Goal: Use online tool/utility: Utilize a website feature to perform a specific function

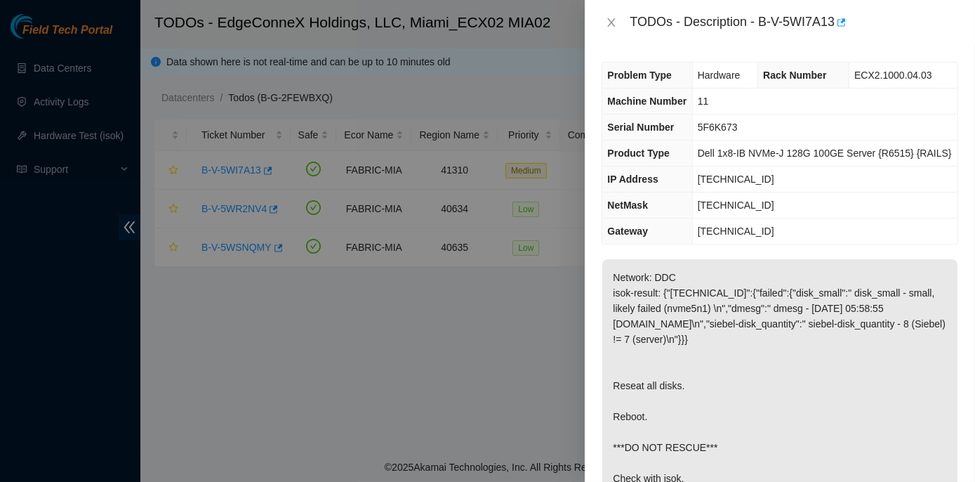
scroll to position [63, 0]
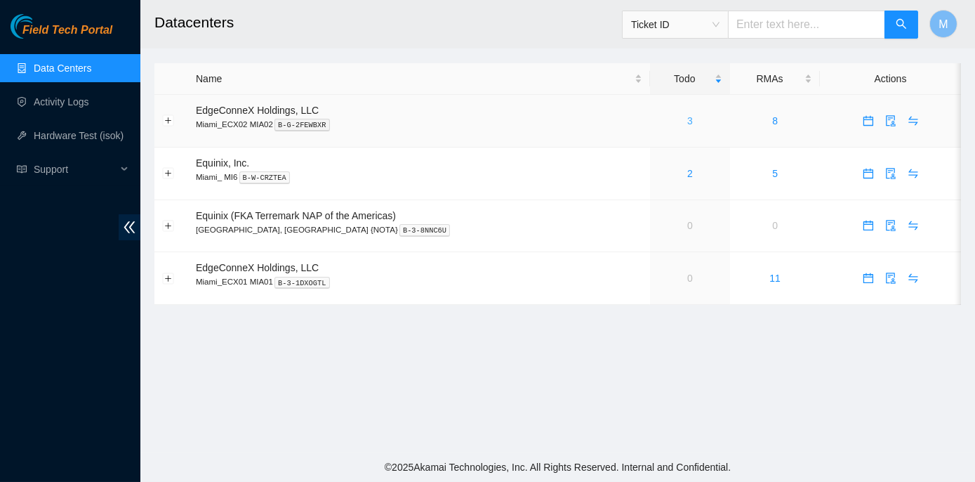
click at [687, 119] on link "3" at bounding box center [690, 120] width 6 height 11
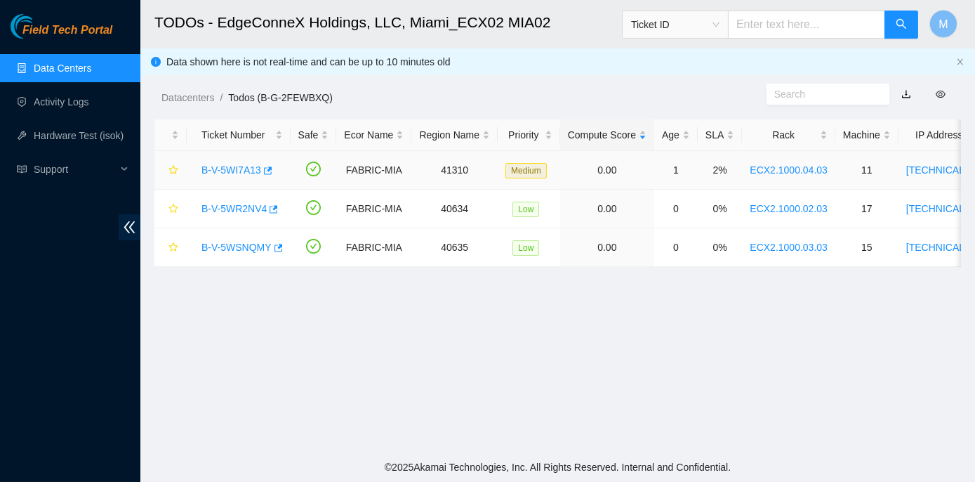
click at [211, 166] on link "B-V-5WI7A13" at bounding box center [231, 169] width 60 height 11
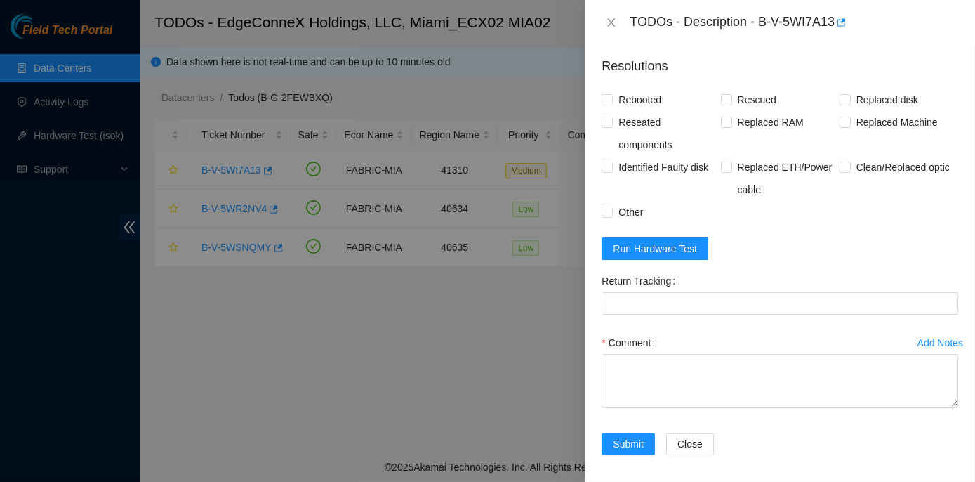
scroll to position [574, 0]
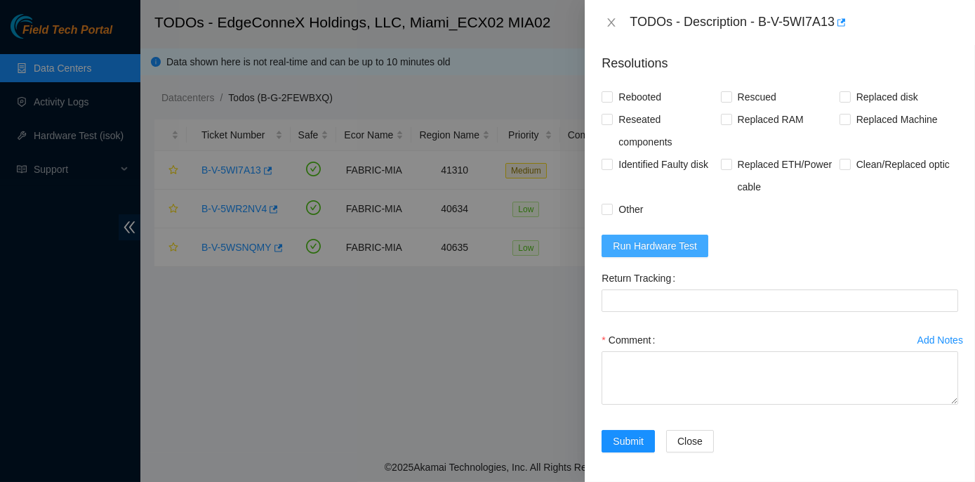
click at [657, 241] on span "Run Hardware Test" at bounding box center [655, 245] width 84 height 15
click at [653, 241] on span "Run Hardware Test" at bounding box center [655, 245] width 84 height 15
click at [646, 256] on form "Resolutions Rebooted Rescued Replaced disk Reseated components Replaced RAM Rep…" at bounding box center [780, 256] width 357 height 426
click at [647, 245] on span "Run Hardware Test" at bounding box center [655, 245] width 84 height 15
click at [612, 22] on icon "close" at bounding box center [612, 22] width 8 height 8
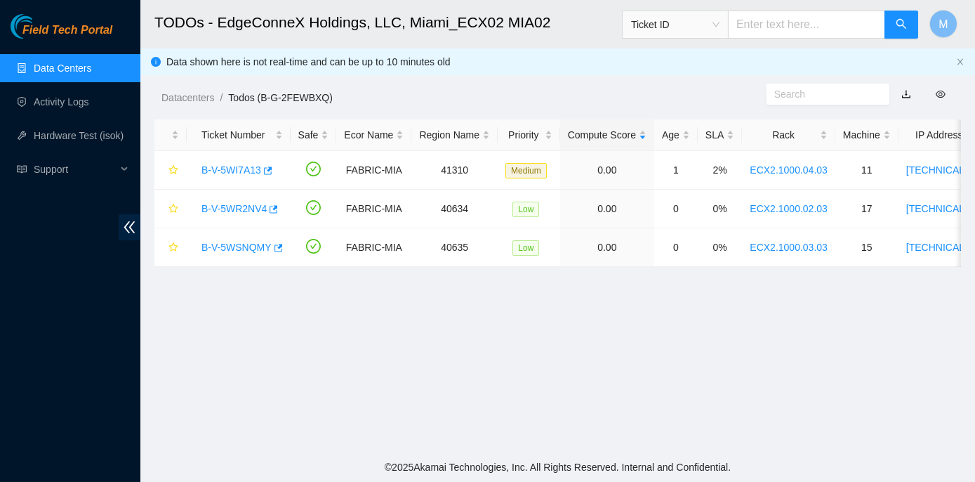
scroll to position [373, 0]
click at [63, 65] on link "Data Centers" at bounding box center [63, 67] width 58 height 11
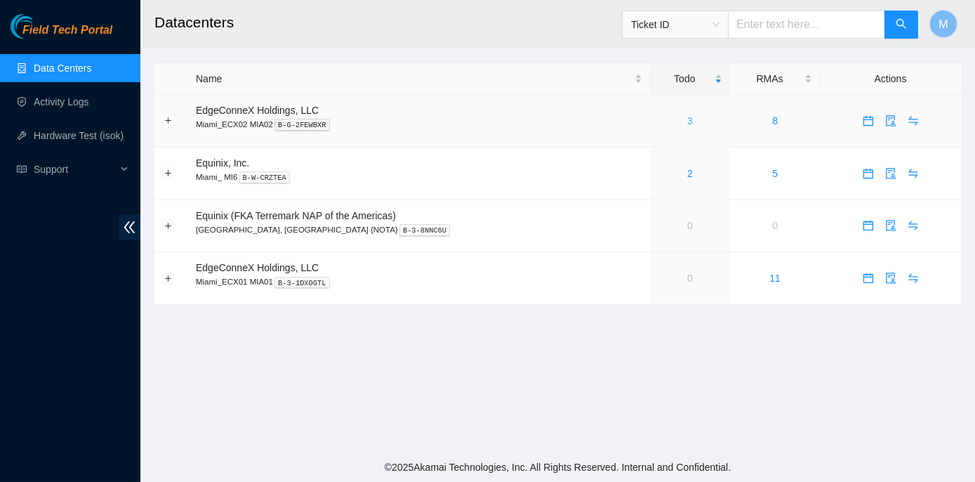
click at [687, 119] on link "3" at bounding box center [690, 120] width 6 height 11
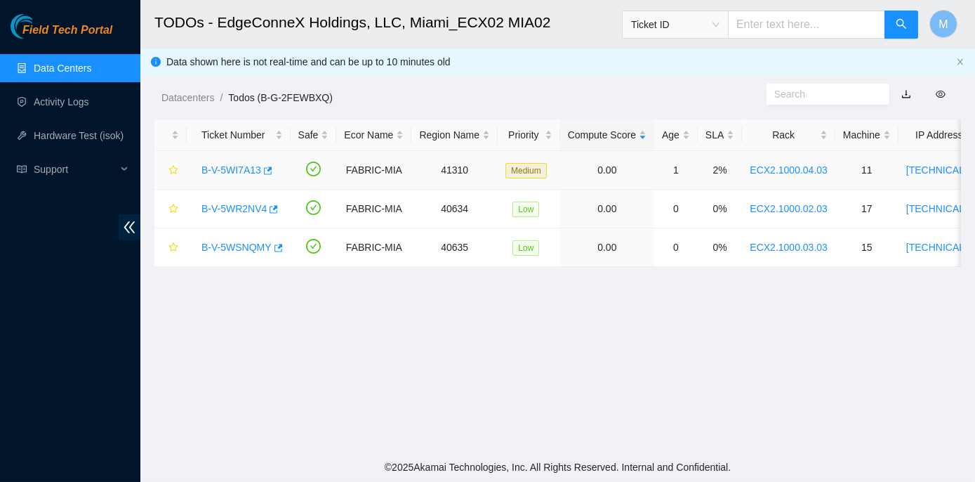
click at [215, 167] on link "B-V-5WI7A13" at bounding box center [231, 169] width 60 height 11
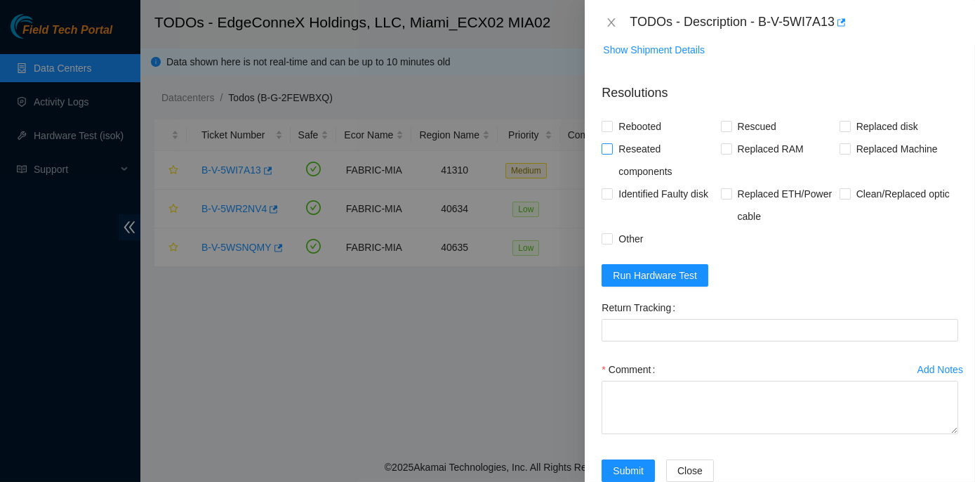
scroll to position [576, 0]
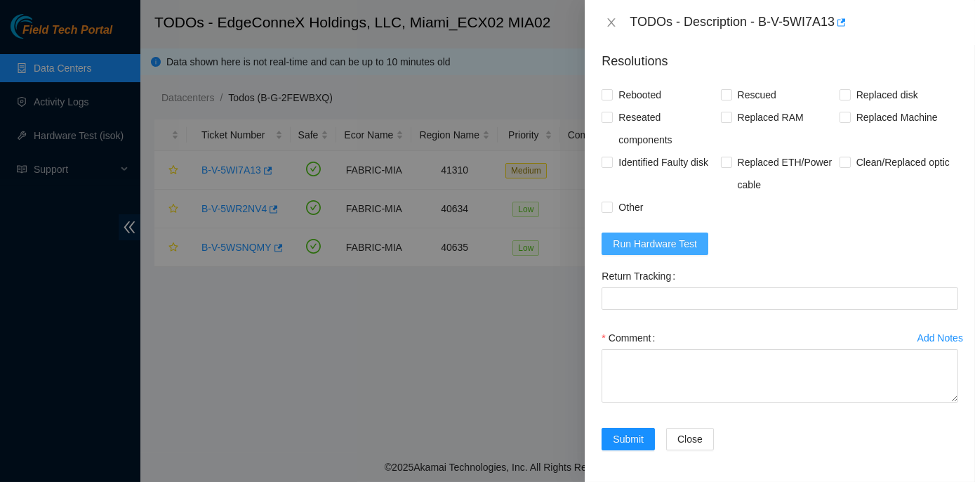
click at [638, 242] on span "Run Hardware Test" at bounding box center [655, 243] width 84 height 15
click at [647, 239] on span "Run Hardware Test" at bounding box center [655, 243] width 84 height 15
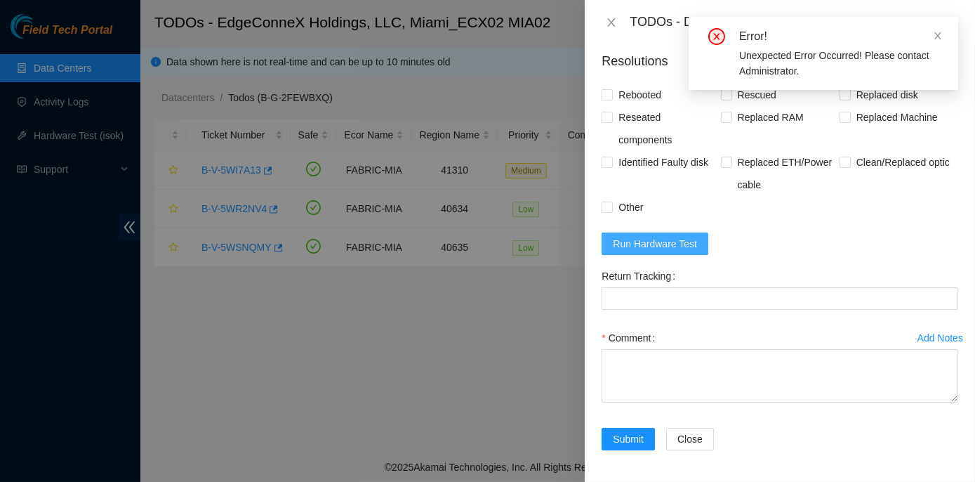
click at [651, 239] on span "Run Hardware Test" at bounding box center [655, 243] width 84 height 15
click at [934, 38] on icon "close" at bounding box center [938, 36] width 10 height 10
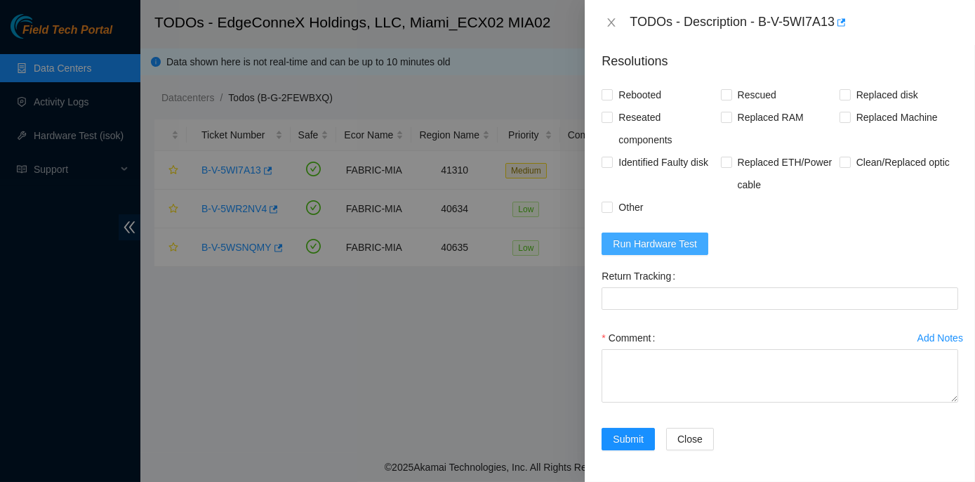
click at [672, 239] on span "Run Hardware Test" at bounding box center [655, 243] width 84 height 15
click at [657, 242] on span "Run Hardware Test" at bounding box center [655, 243] width 84 height 15
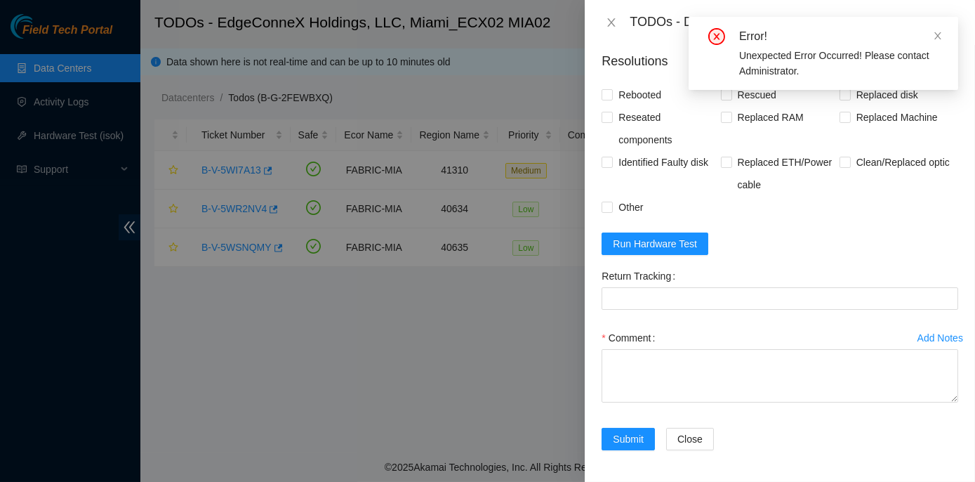
click at [719, 39] on icon "close-circle" at bounding box center [716, 37] width 6 height 6
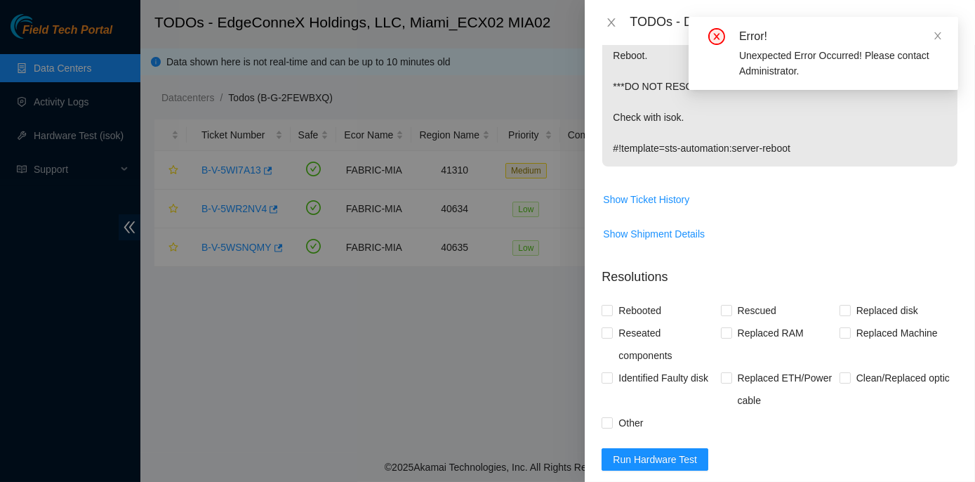
scroll to position [321, 0]
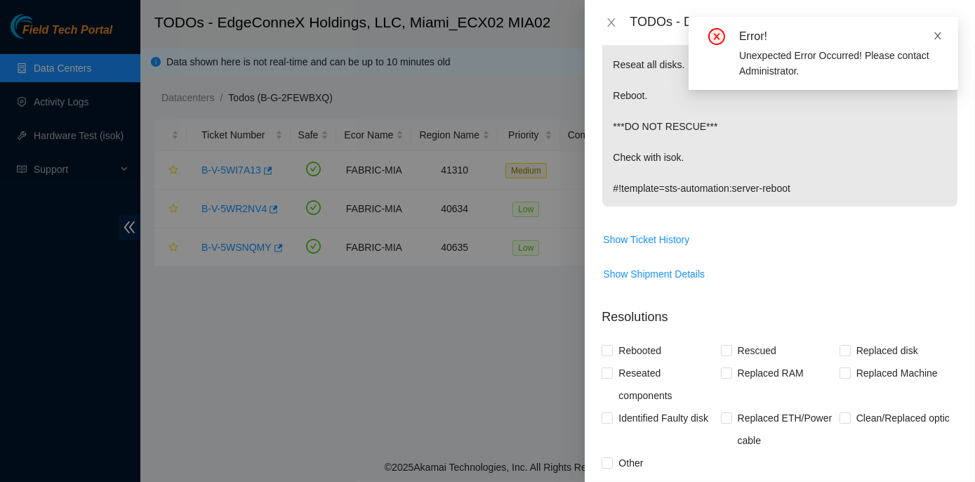
click at [938, 35] on icon "close" at bounding box center [937, 35] width 7 height 7
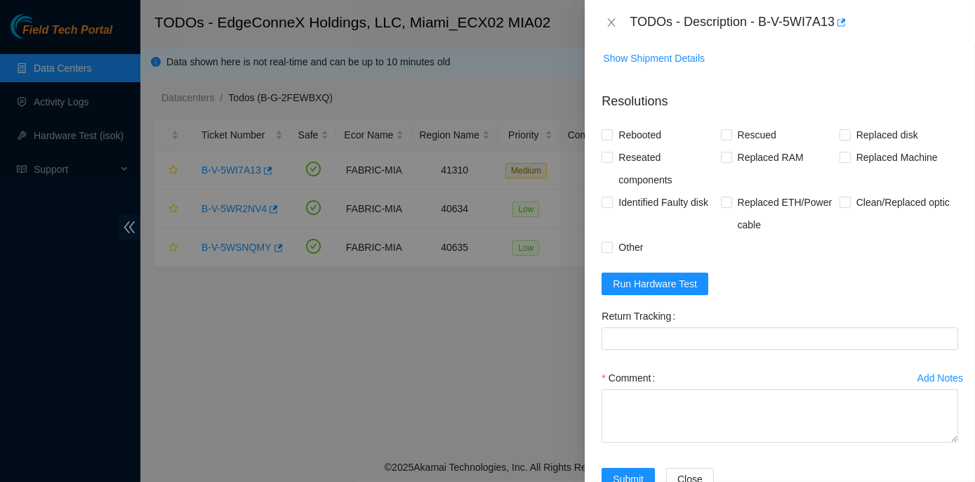
scroll to position [576, 0]
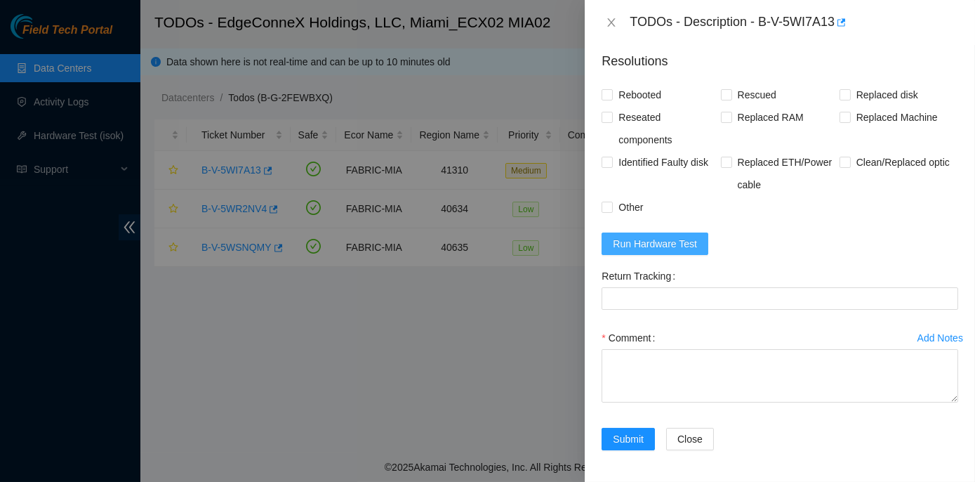
click at [668, 236] on span "Run Hardware Test" at bounding box center [655, 243] width 84 height 15
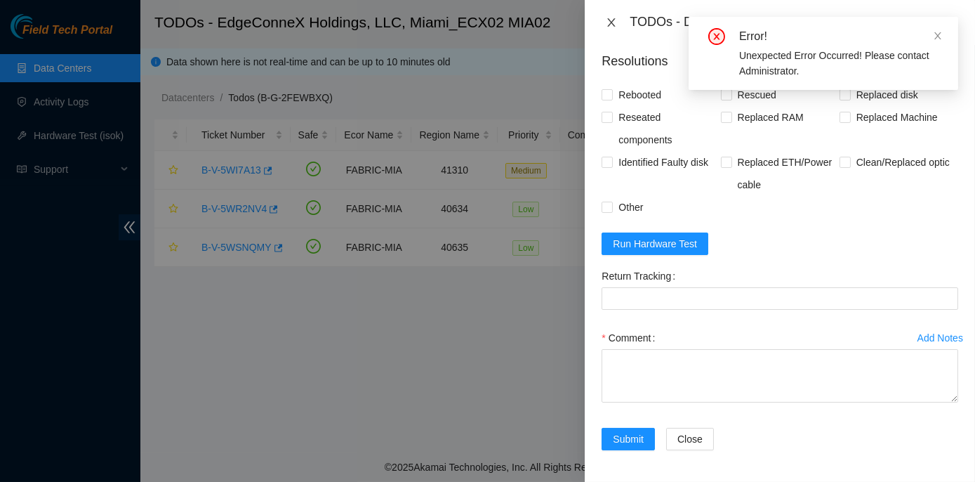
click at [614, 22] on icon "close" at bounding box center [611, 22] width 11 height 11
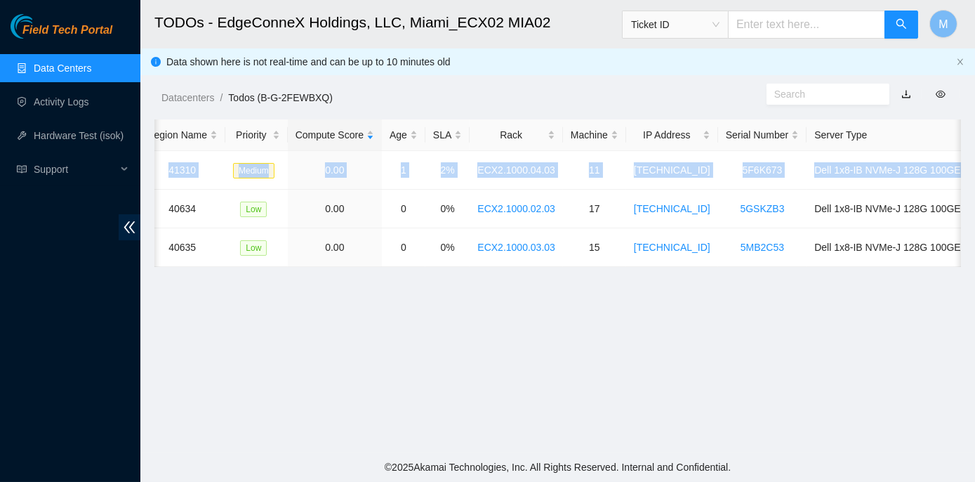
scroll to position [0, 351]
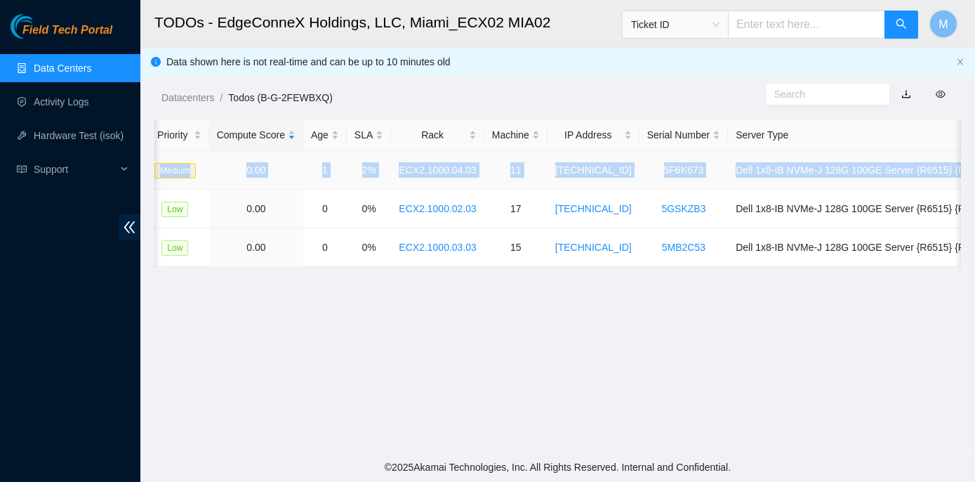
drag, startPoint x: 189, startPoint y: 170, endPoint x: 960, endPoint y: 168, distance: 771.5
click at [960, 168] on tr "B-V-5WI7A13 FABRIC-MIA 41310 Medium 0.00 1 2% ECX2.1000.04.03 11 [TECHNICAL_ID]…" at bounding box center [400, 170] width 1194 height 39
copy tr "B-V-5WI7A13 FABRIC-MIA 41310 Medium 0.00 1 2% ECX2.1000.04.03 11 [TECHNICAL_ID]…"
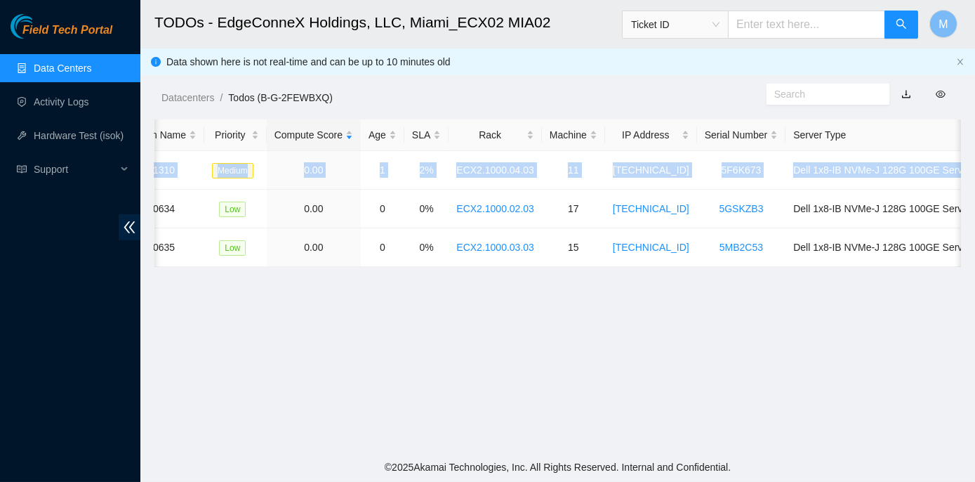
scroll to position [0, 0]
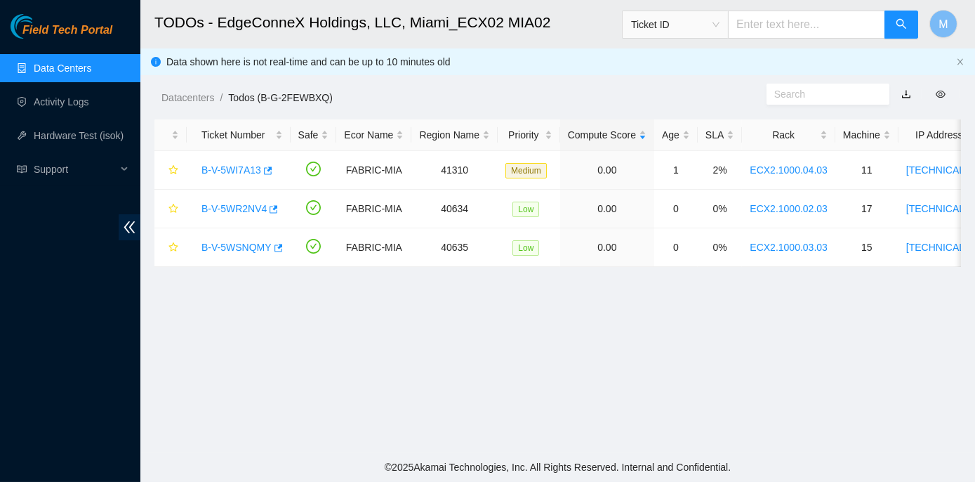
click at [251, 357] on main "TODOs - EdgeConneX Holdings, LLC, [GEOGRAPHIC_DATA] MIA02 Ticket ID M Data show…" at bounding box center [557, 226] width 835 height 452
click at [230, 168] on link "B-V-5WI7A13" at bounding box center [231, 169] width 60 height 11
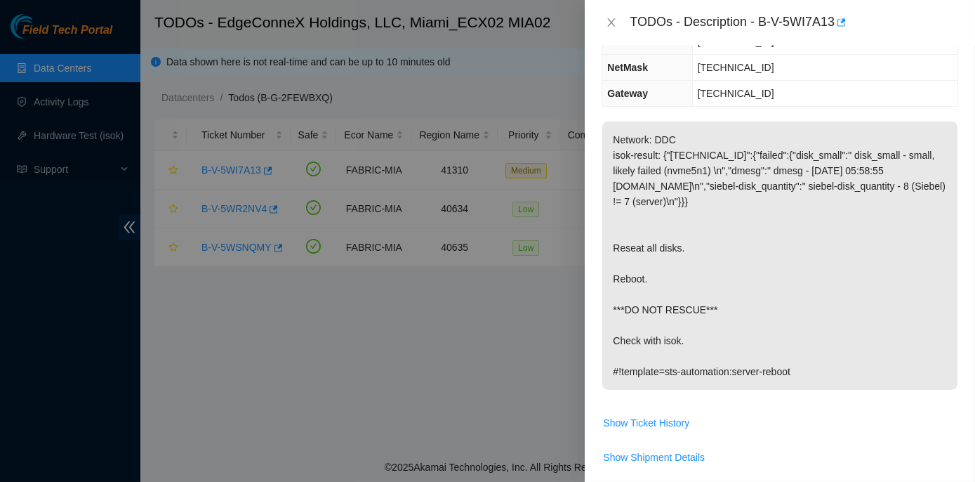
scroll to position [129, 0]
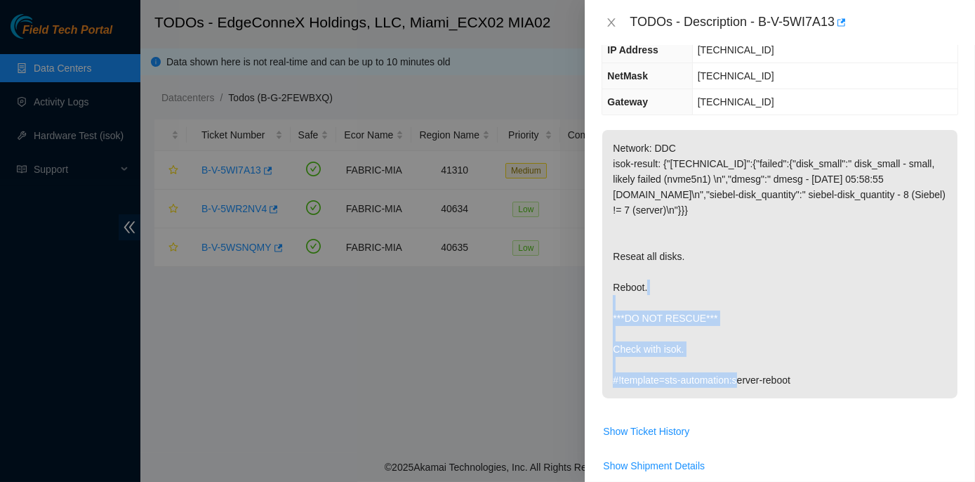
drag, startPoint x: 611, startPoint y: 250, endPoint x: 717, endPoint y: 345, distance: 142.2
click at [717, 345] on p "Network: DDC isok-result: {"[TECHNICAL_ID]":{"failed":{"disk_small":" disk_smal…" at bounding box center [779, 264] width 355 height 268
copy p "Reseat all disks. Reboot. ***DO NOT RESCUE*** Check with isok."
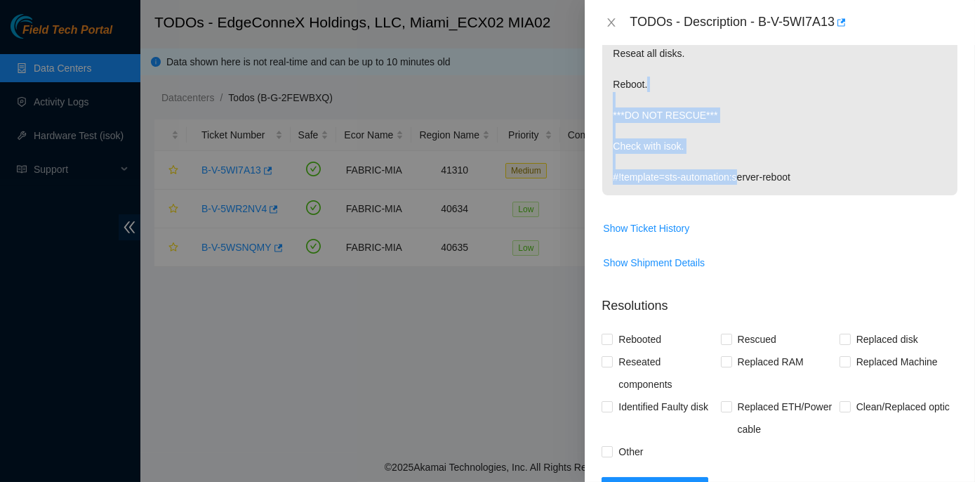
scroll to position [576, 0]
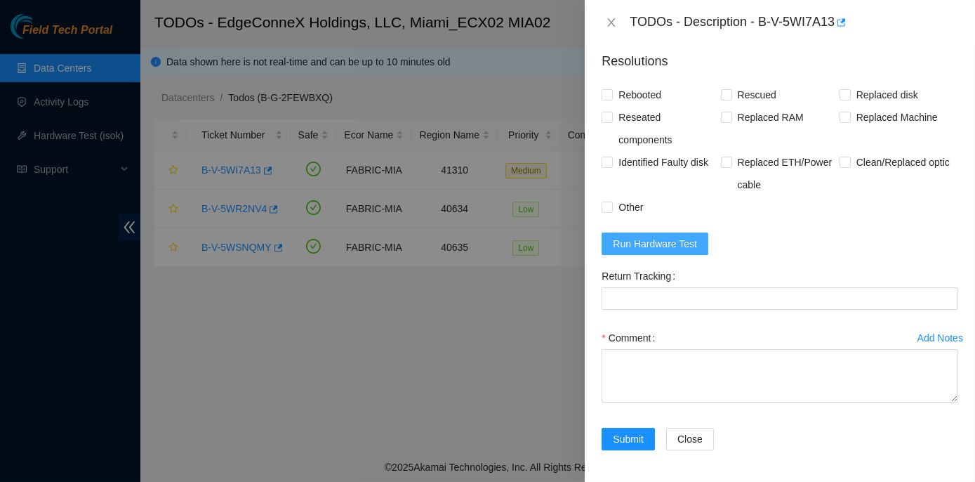
click at [672, 246] on span "Run Hardware Test" at bounding box center [655, 243] width 84 height 15
click at [651, 247] on span "Run Hardware Test" at bounding box center [655, 243] width 84 height 15
click at [637, 242] on span "Run Hardware Test" at bounding box center [655, 243] width 84 height 15
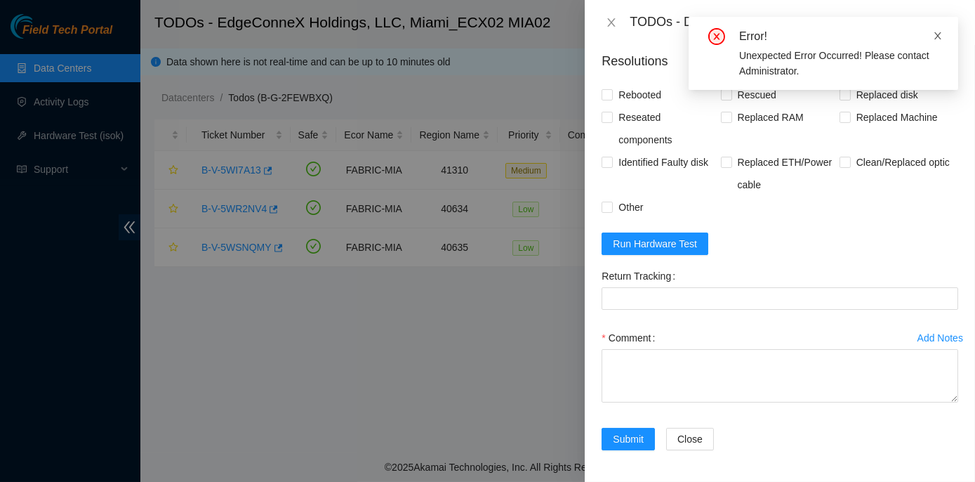
click at [936, 37] on icon "close" at bounding box center [937, 35] width 7 height 7
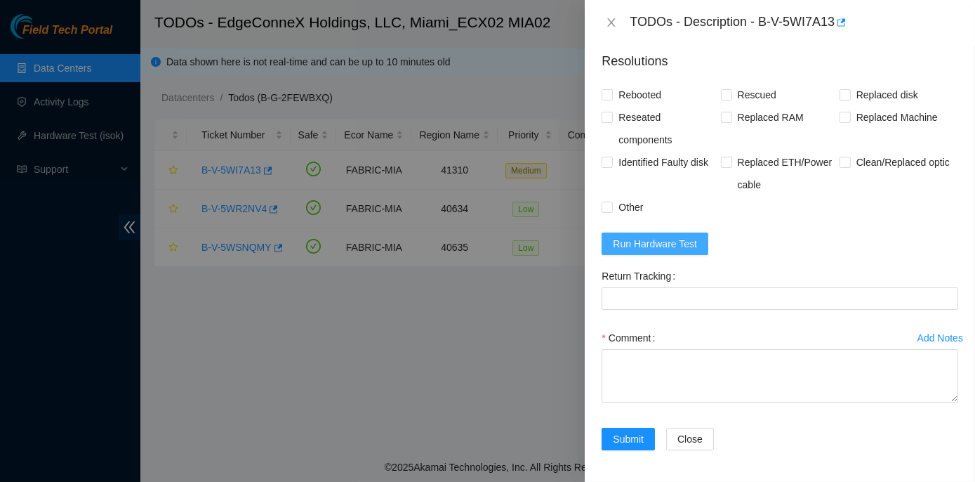
click at [621, 243] on span "Run Hardware Test" at bounding box center [655, 243] width 84 height 15
click at [619, 229] on form "Resolutions Rebooted Rescued Replaced disk Reseated components Replaced RAM Rep…" at bounding box center [780, 254] width 357 height 426
click at [629, 237] on span "Run Hardware Test" at bounding box center [655, 243] width 84 height 15
